Goal: Task Accomplishment & Management: Manage account settings

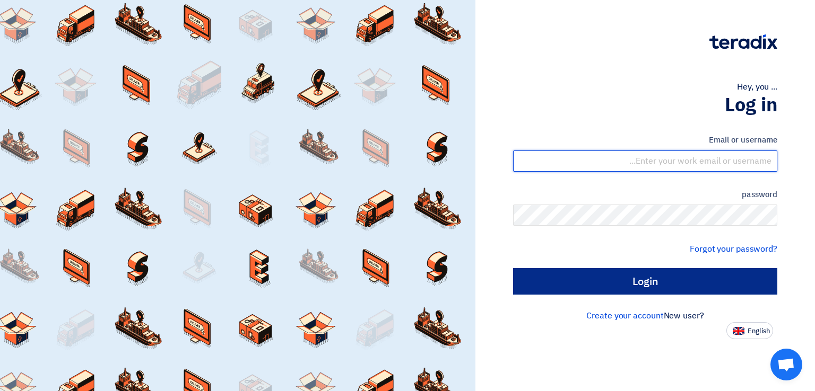
type input "[EMAIL_ADDRESS][DOMAIN_NAME]"
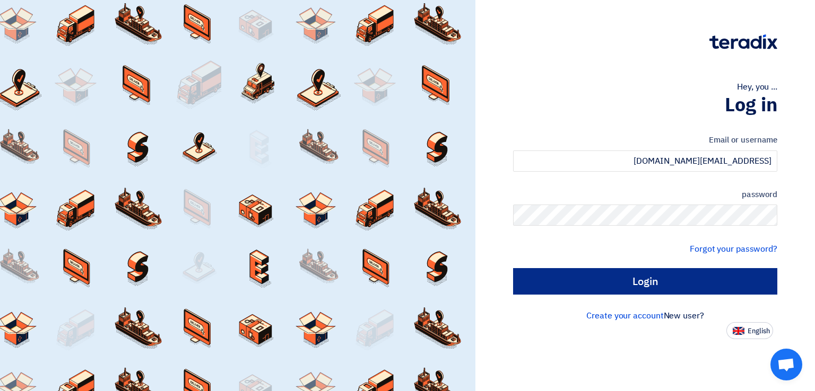
click at [647, 281] on input "Login" at bounding box center [645, 281] width 264 height 27
type input "Sign in"
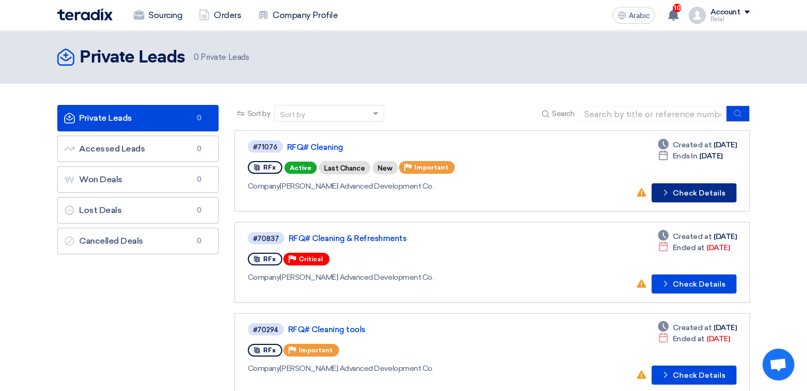
click at [696, 189] on font "Check Details" at bounding box center [699, 193] width 53 height 9
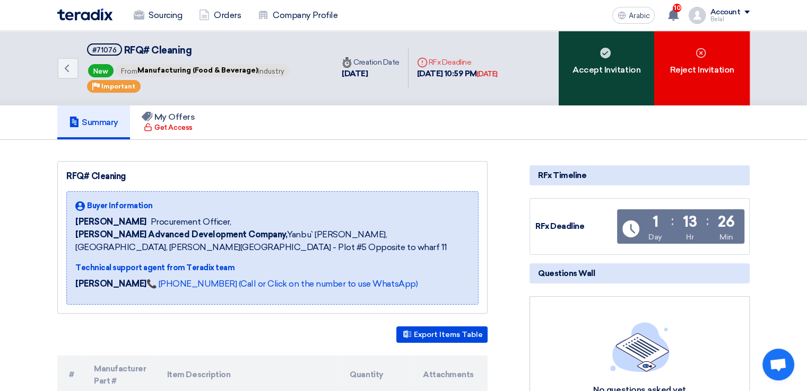
click at [610, 64] on font "Accept Invitation" at bounding box center [606, 70] width 68 height 13
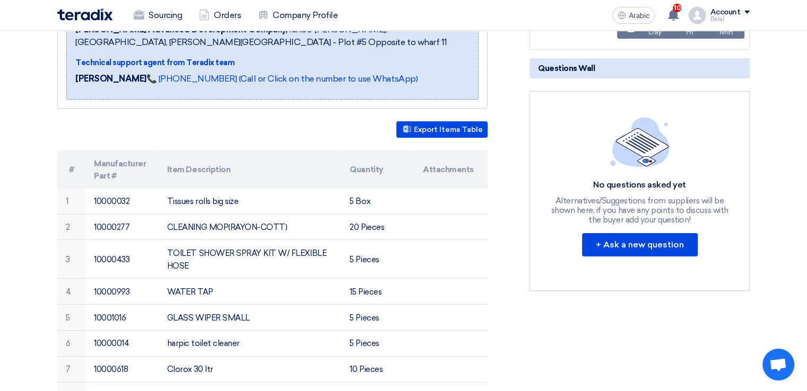
scroll to position [212, 0]
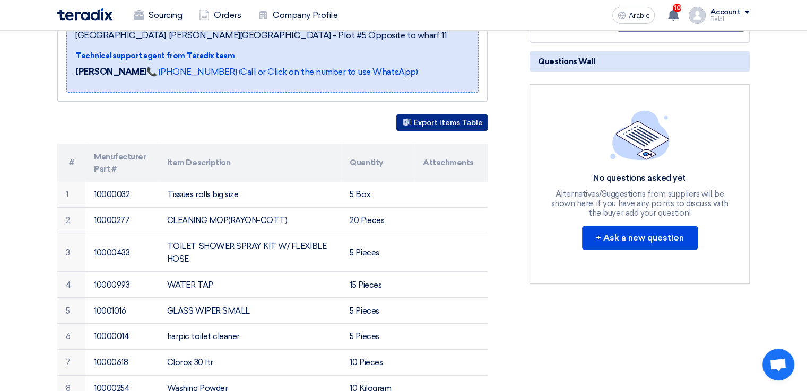
click at [441, 118] on font "Export Items Table" at bounding box center [448, 122] width 69 height 9
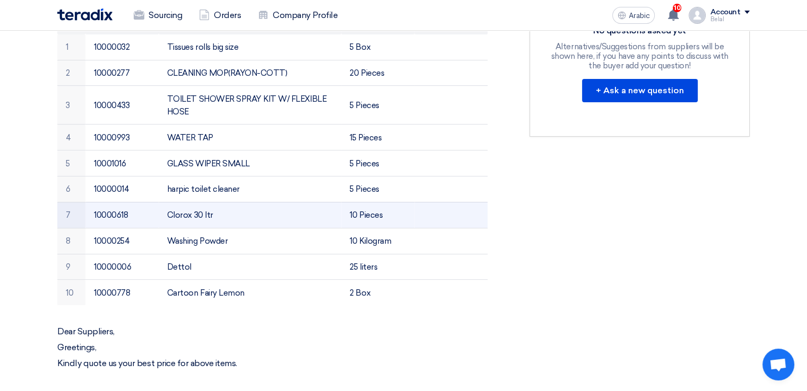
scroll to position [371, 0]
